Goal: Browse casually

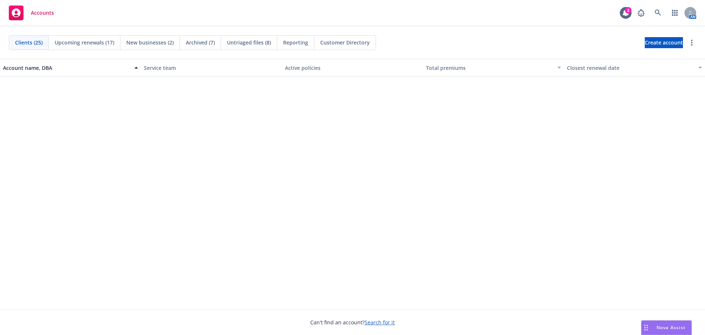
scroll to position [269, 0]
